Goal: Find specific page/section: Find specific page/section

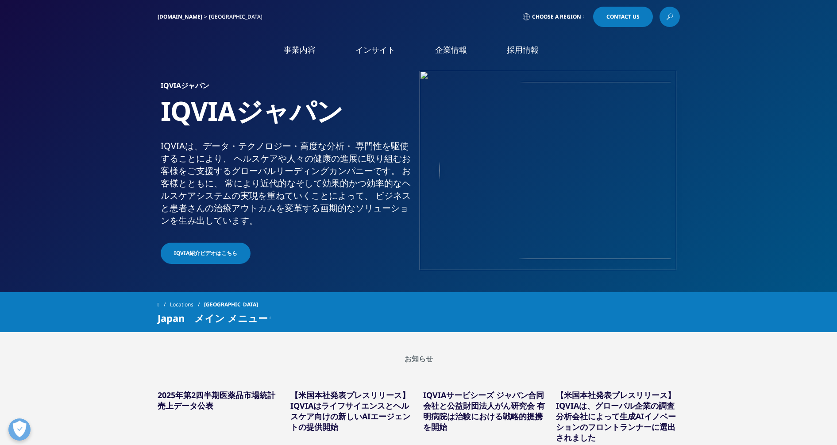
click at [664, 15] on link at bounding box center [669, 17] width 20 height 20
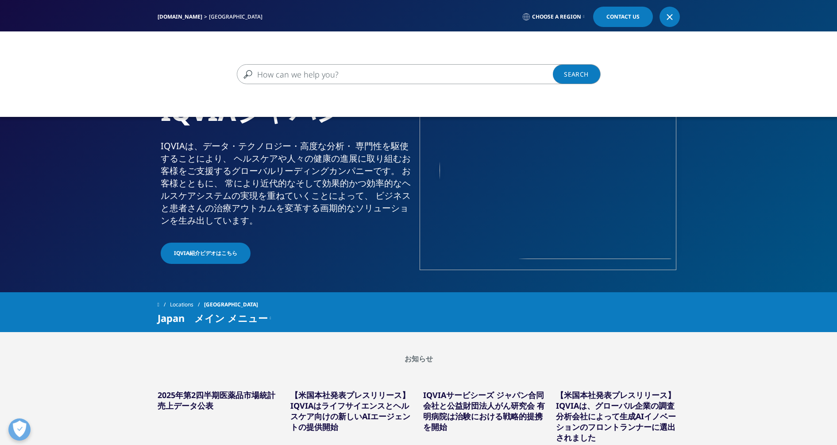
click at [484, 76] on input "検索する" at bounding box center [406, 74] width 338 height 20
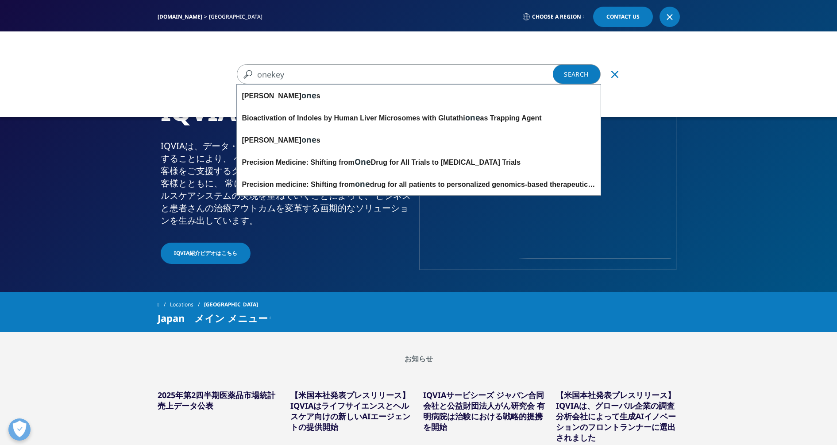
type input "onekey"
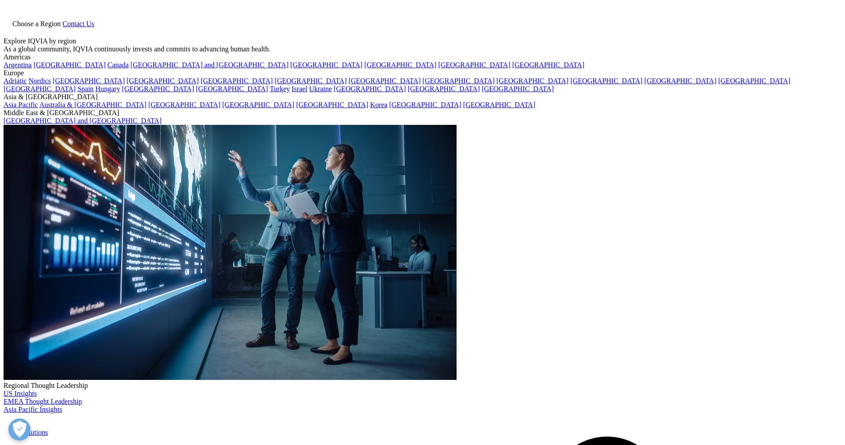
type input "onekey"
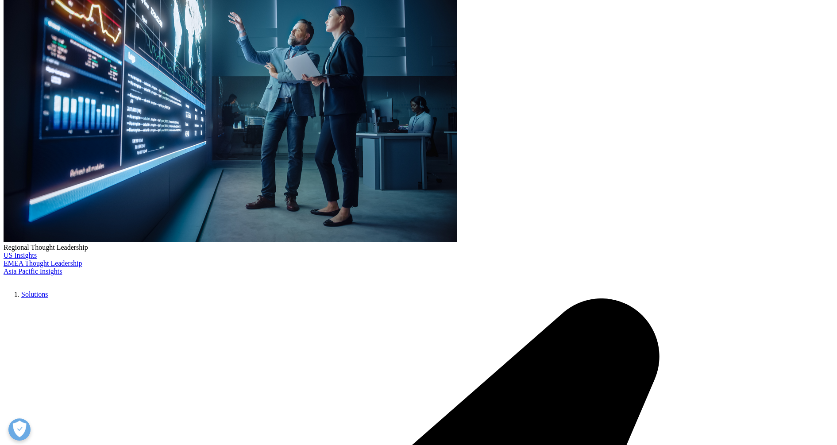
scroll to position [166, 0]
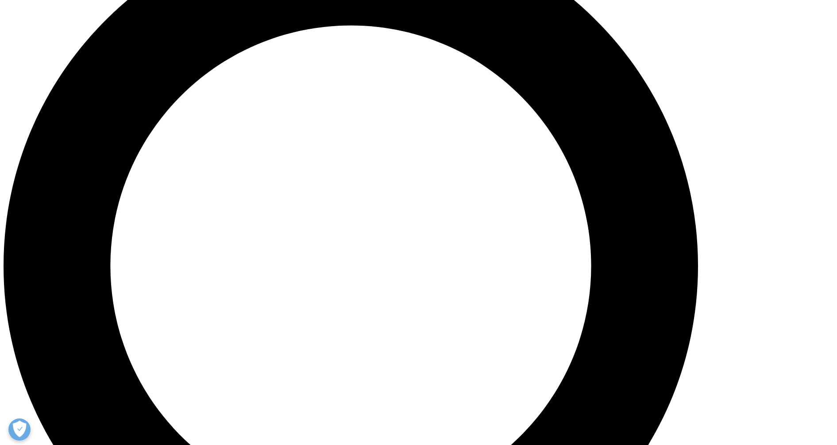
scroll to position [940, 0]
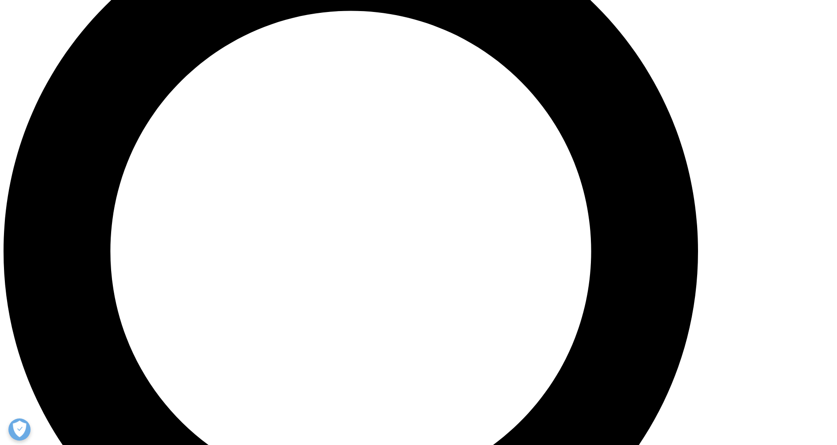
drag, startPoint x: 237, startPoint y: 316, endPoint x: 245, endPoint y: 333, distance: 18.6
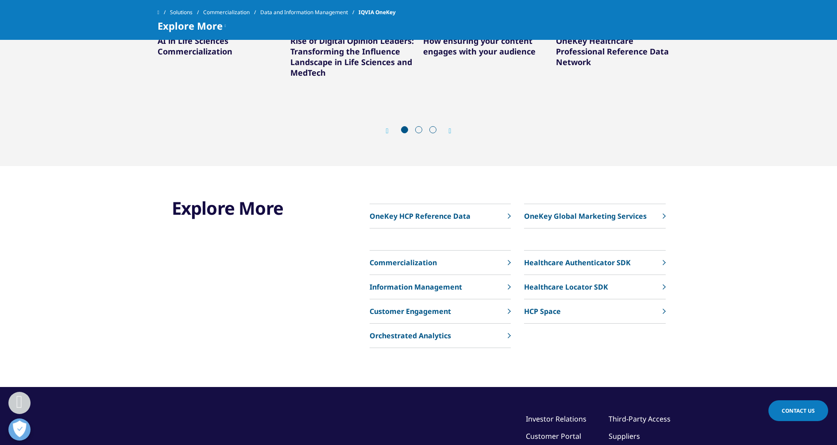
scroll to position [2655, 0]
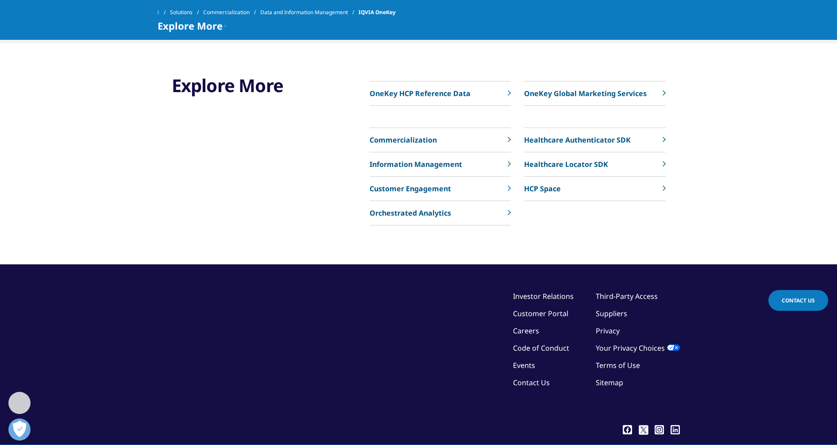
click at [438, 99] on p "OneKey HCP Reference Data" at bounding box center [419, 93] width 101 height 11
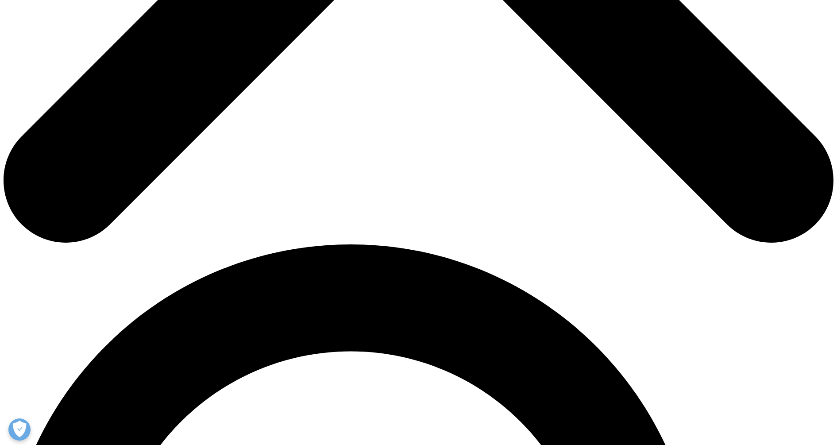
scroll to position [664, 0]
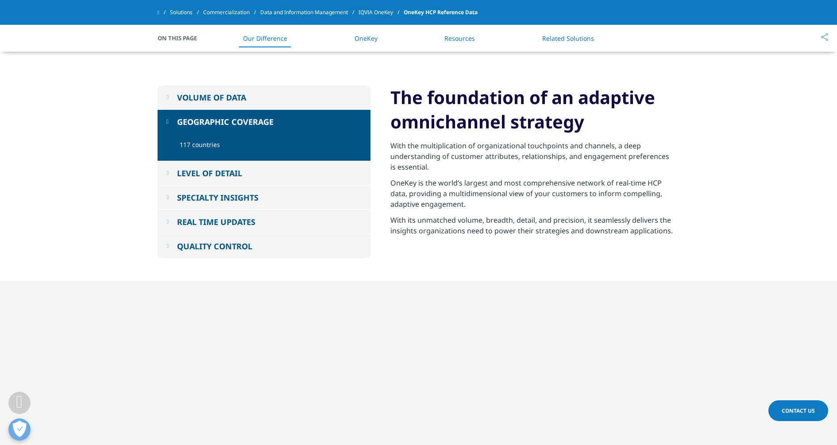
drag, startPoint x: 194, startPoint y: 147, endPoint x: 201, endPoint y: 147, distance: 6.6
click at [196, 147] on p "117 countries" at bounding box center [272, 147] width 184 height 14
drag, startPoint x: 215, startPoint y: 175, endPoint x: 220, endPoint y: 175, distance: 5.3
click at [216, 175] on div "LEVEL OF DETAIL" at bounding box center [209, 173] width 65 height 11
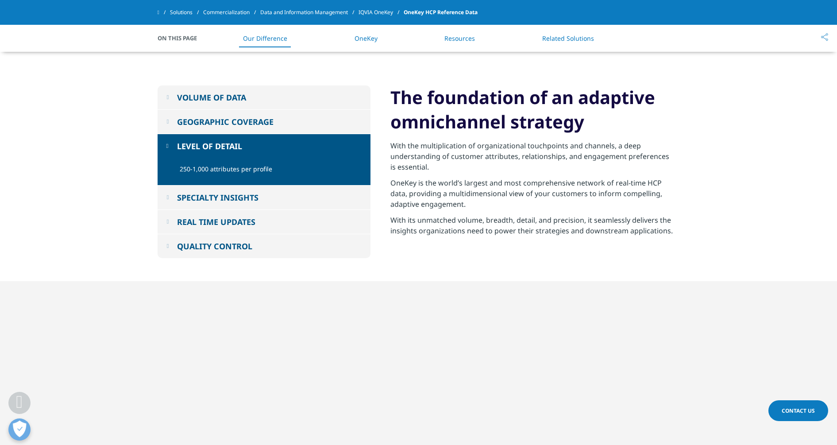
drag, startPoint x: 252, startPoint y: 203, endPoint x: 272, endPoint y: 198, distance: 20.5
click at [254, 202] on button "SPECIALTY INSIGHTS" at bounding box center [264, 197] width 213 height 24
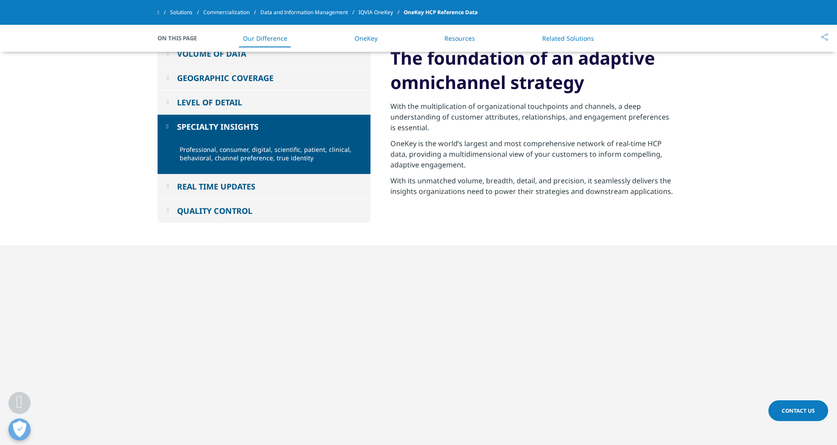
scroll to position [719, 0]
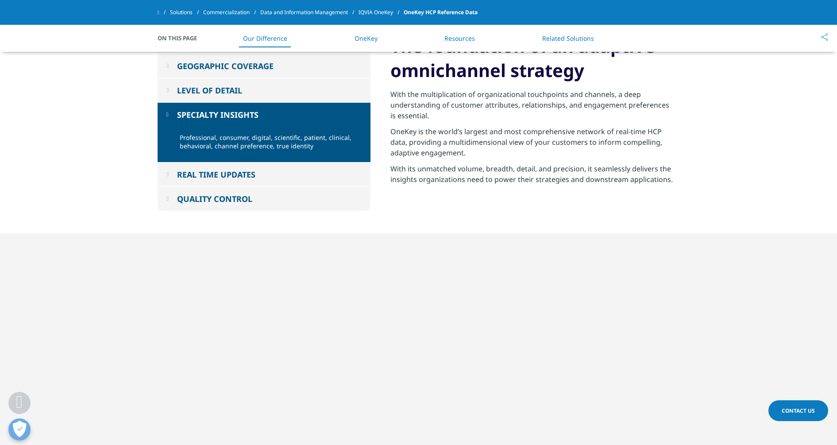
click at [254, 172] on div "REAL TIME UPDATES" at bounding box center [216, 174] width 78 height 11
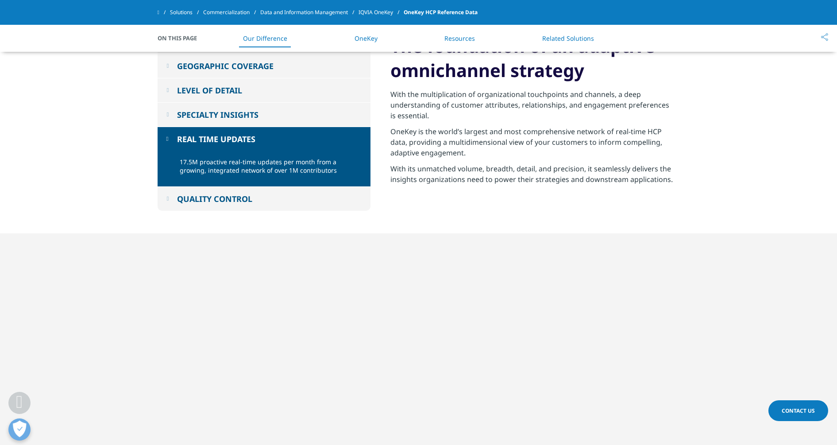
drag, startPoint x: 246, startPoint y: 196, endPoint x: 392, endPoint y: 196, distance: 146.0
click at [249, 196] on div "QUALITY CONTROL" at bounding box center [214, 198] width 75 height 11
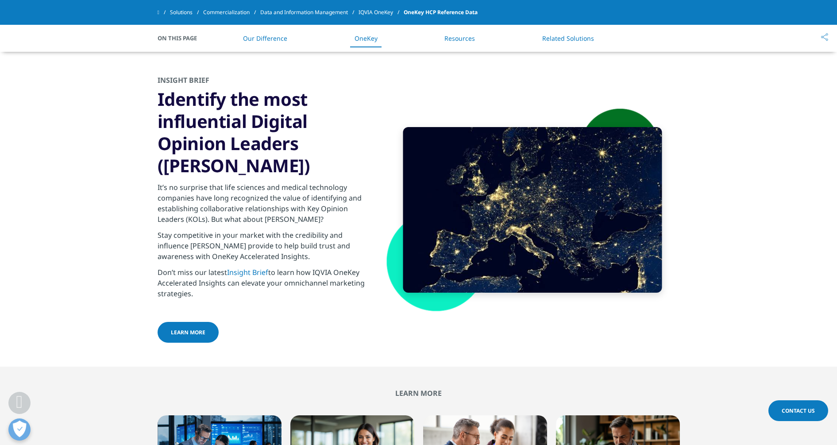
scroll to position [1465, 0]
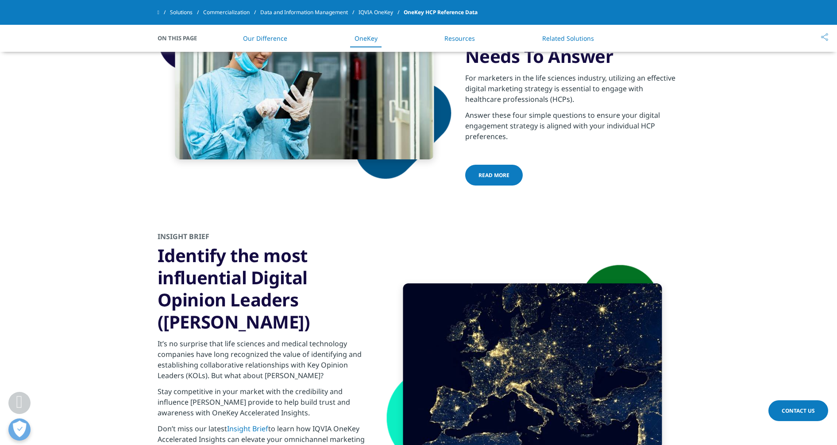
click at [809, 412] on span "Contact Us" at bounding box center [797, 411] width 33 height 8
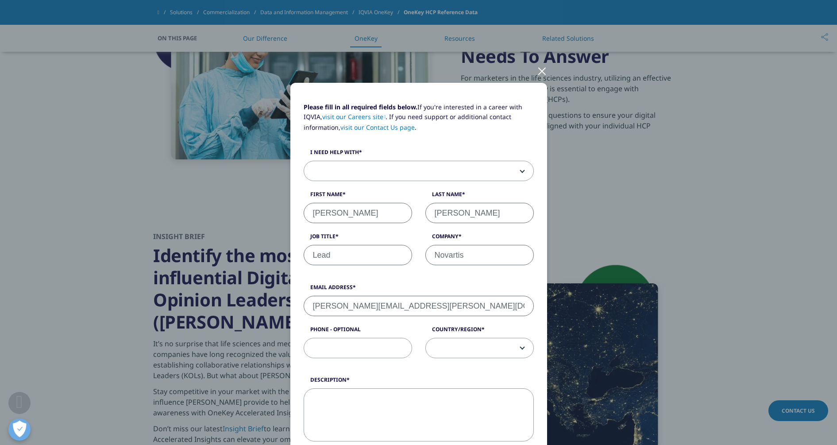
click at [520, 171] on b at bounding box center [520, 171] width 0 height 0
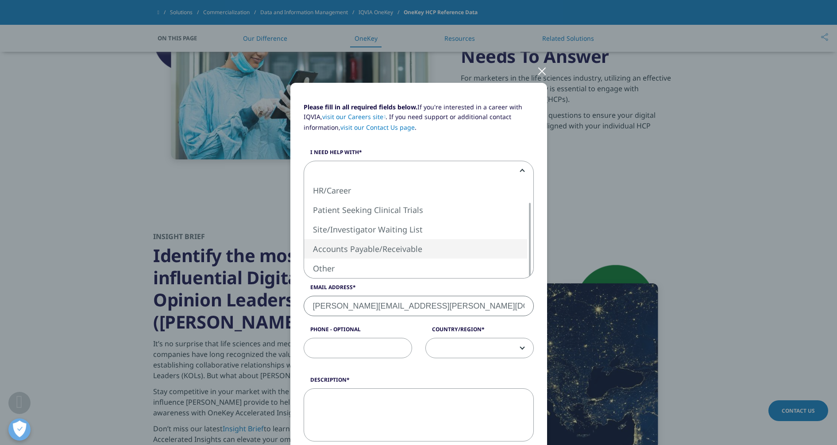
click at [712, 196] on div "Please fill in all required fields below. If you're interested in a career with…" at bounding box center [418, 222] width 837 height 445
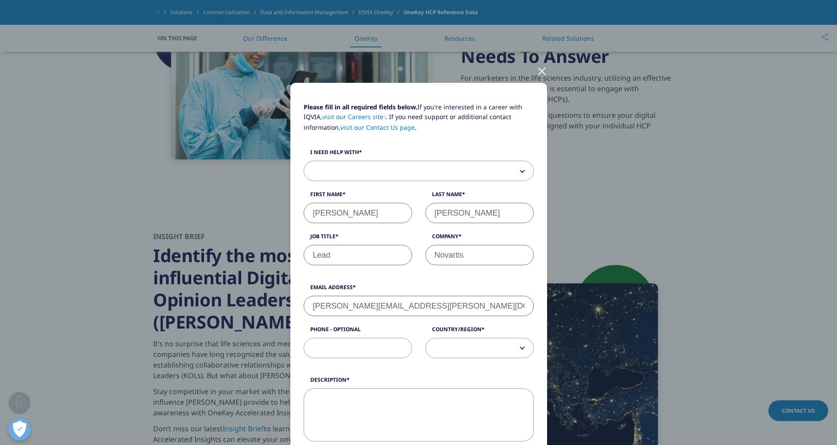
click at [512, 346] on span at bounding box center [480, 348] width 108 height 20
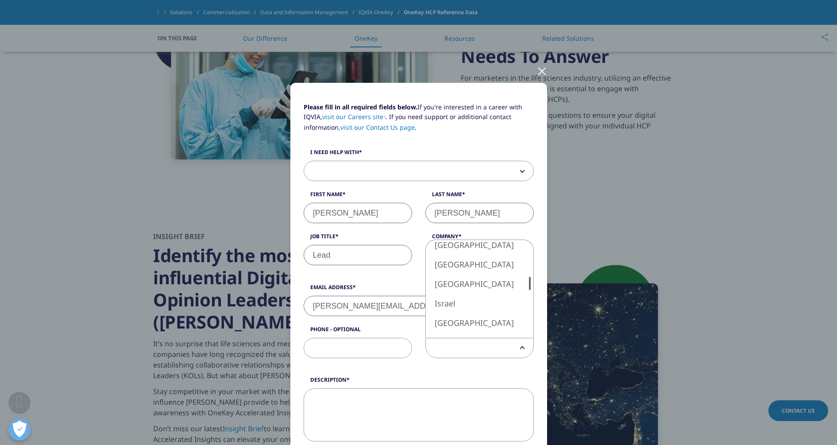
click at [526, 282] on div at bounding box center [529, 283] width 7 height 13
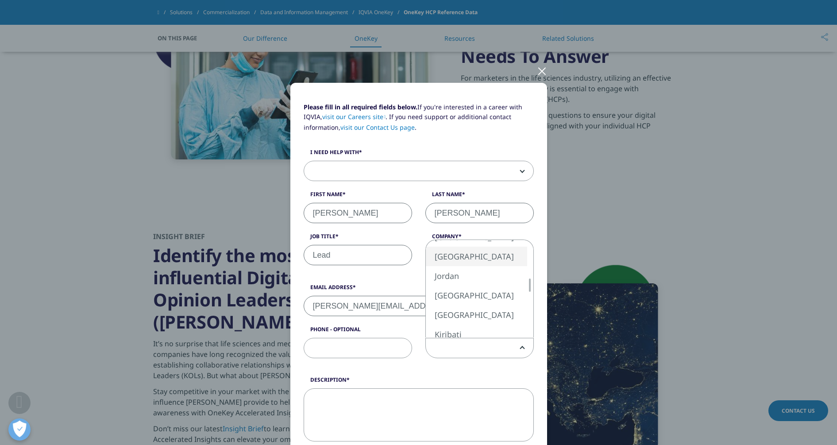
select select "[GEOGRAPHIC_DATA]"
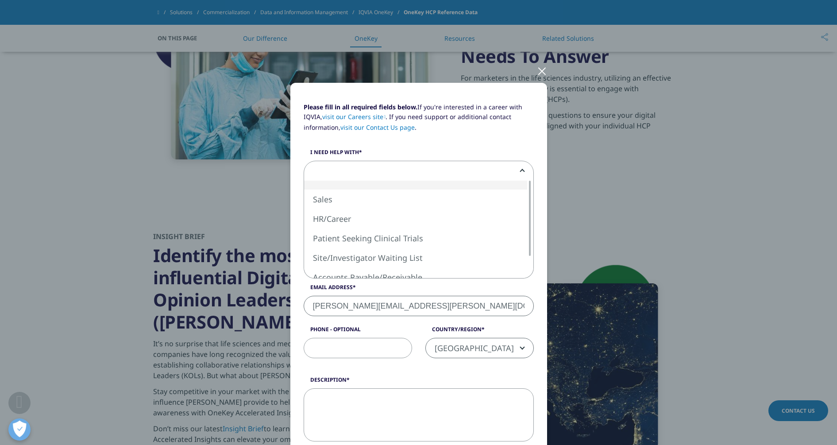
click at [461, 169] on span at bounding box center [418, 171] width 229 height 20
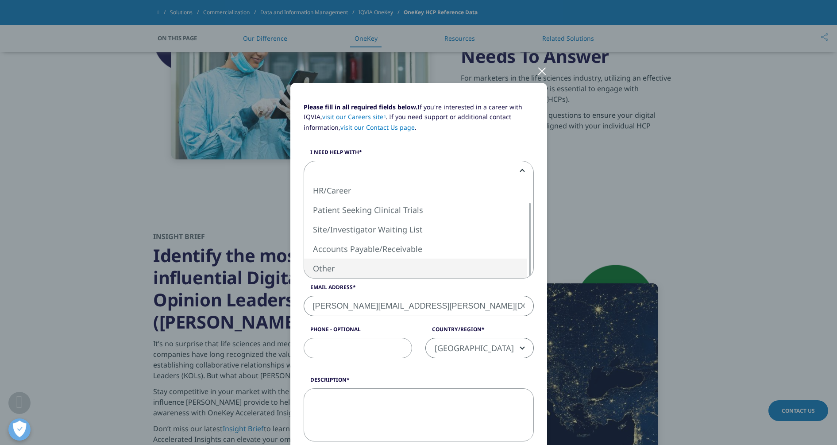
select select "Other"
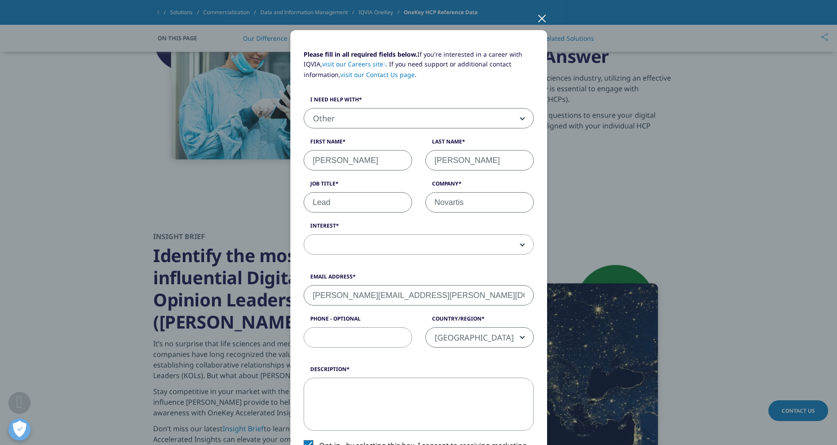
scroll to position [0, 0]
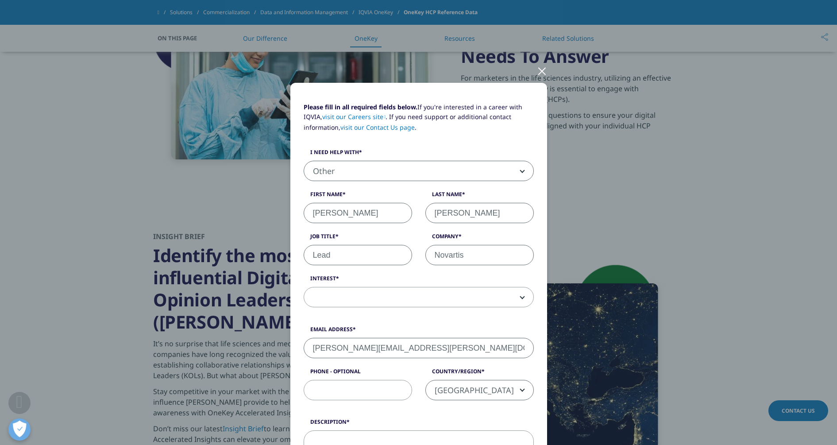
click at [540, 70] on div at bounding box center [542, 70] width 10 height 24
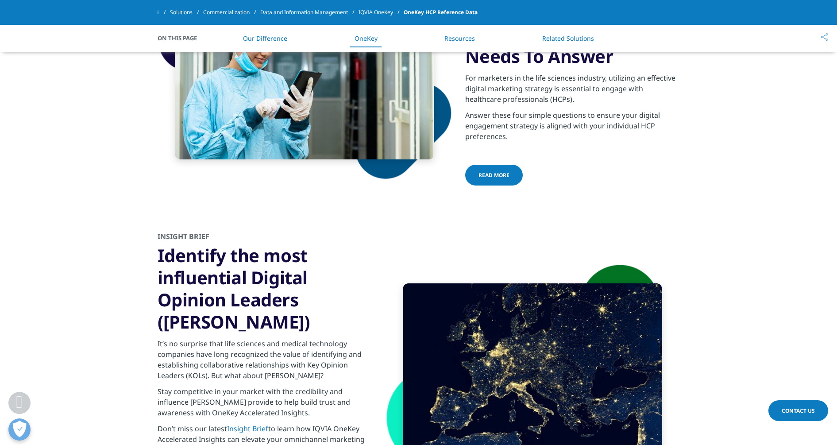
click at [467, 36] on link "Resources" at bounding box center [459, 38] width 31 height 8
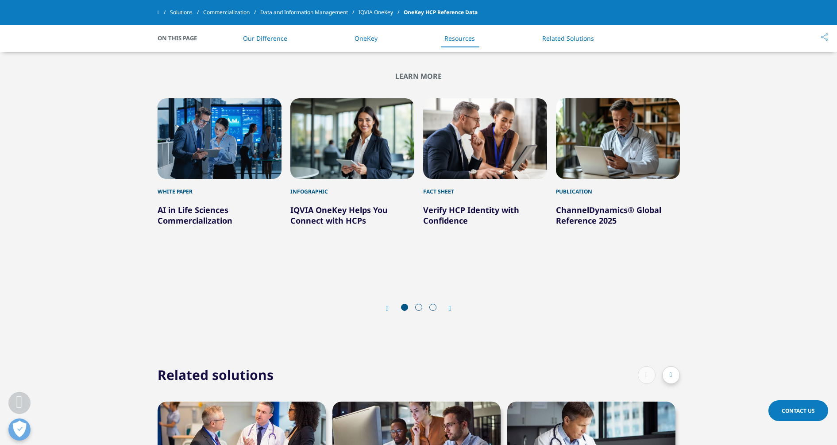
scroll to position [2159, 0]
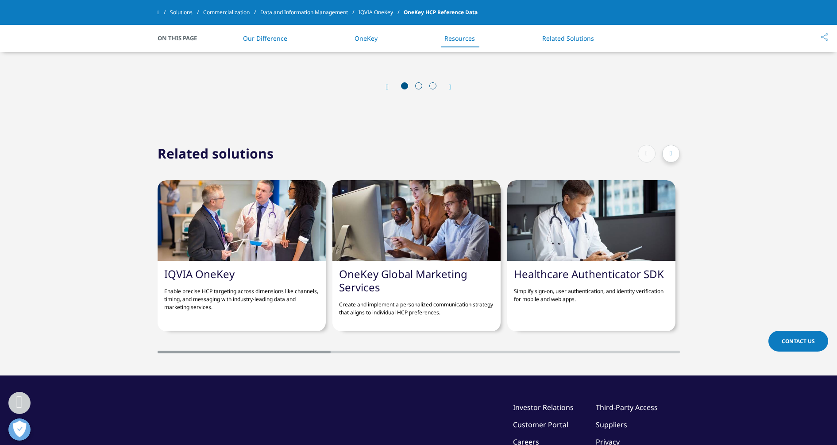
click at [226, 266] on link "IQVIA OneKey" at bounding box center [199, 273] width 70 height 15
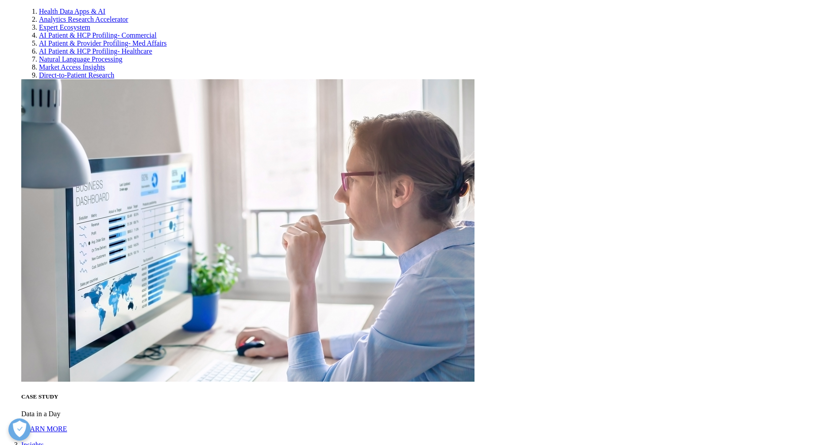
scroll to position [2749, 0]
